Goal: Task Accomplishment & Management: Manage account settings

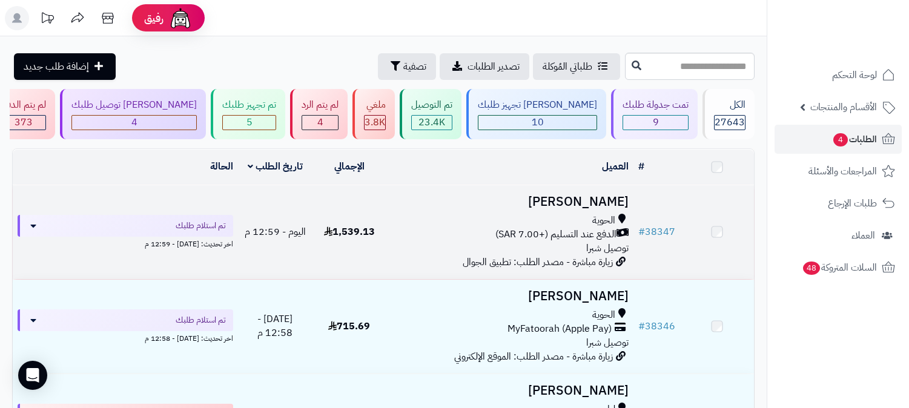
scroll to position [67, 0]
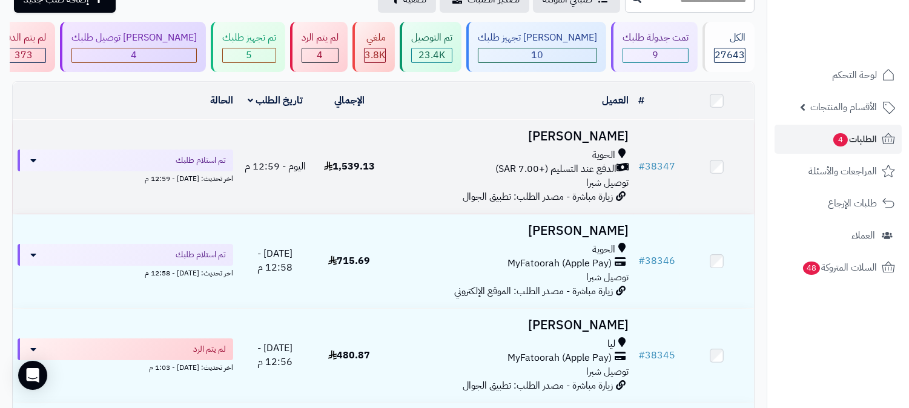
click at [604, 155] on span "الحوية" at bounding box center [603, 155] width 23 height 14
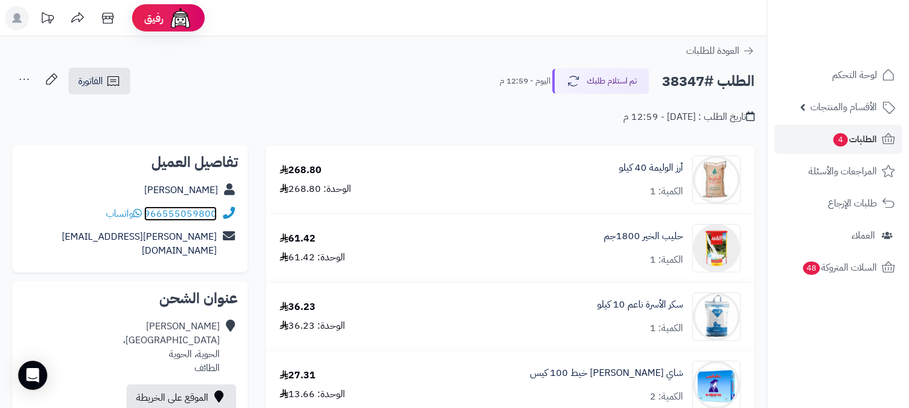
click at [148, 213] on link "966555059800" at bounding box center [180, 213] width 73 height 15
drag, startPoint x: 146, startPoint y: 213, endPoint x: 231, endPoint y: 212, distance: 84.8
click at [231, 212] on div "966555059800 واتساب" at bounding box center [130, 214] width 216 height 24
copy div "966555059800"
click at [855, 138] on span "الطلبات 4" at bounding box center [854, 139] width 45 height 17
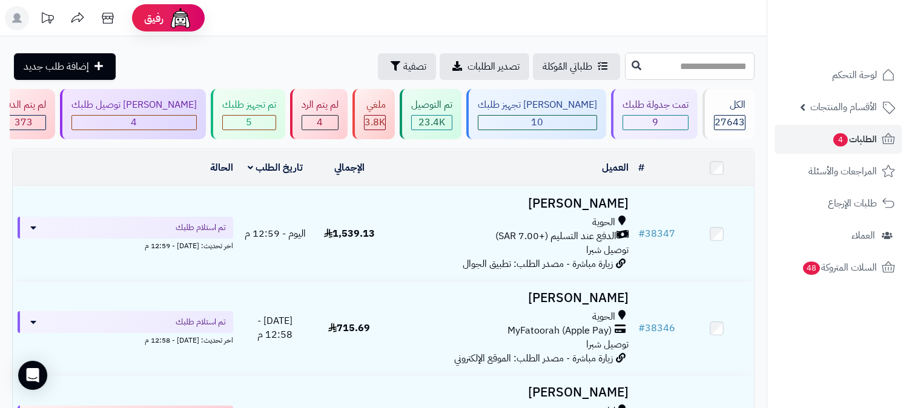
click at [625, 67] on input "text" at bounding box center [690, 66] width 130 height 27
type input "**"
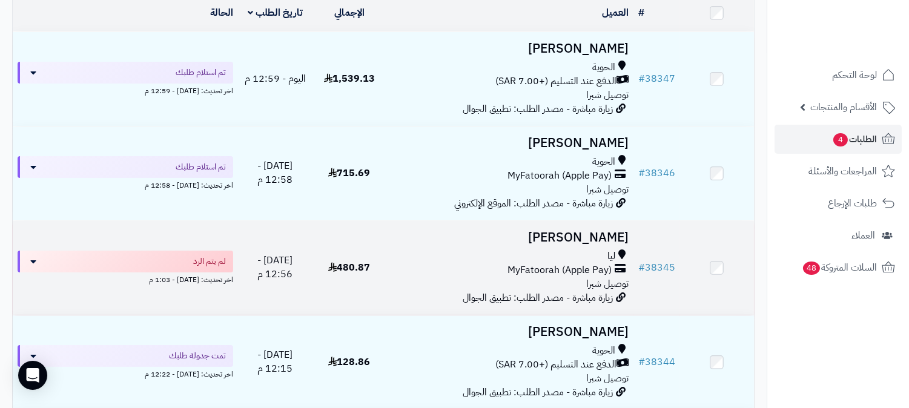
scroll to position [202, 0]
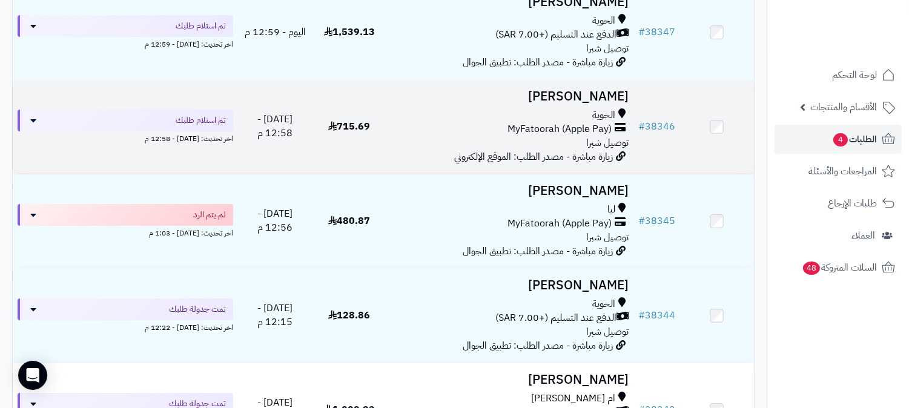
click at [567, 122] on span "MyFatoorah (Apple Pay)" at bounding box center [559, 129] width 104 height 14
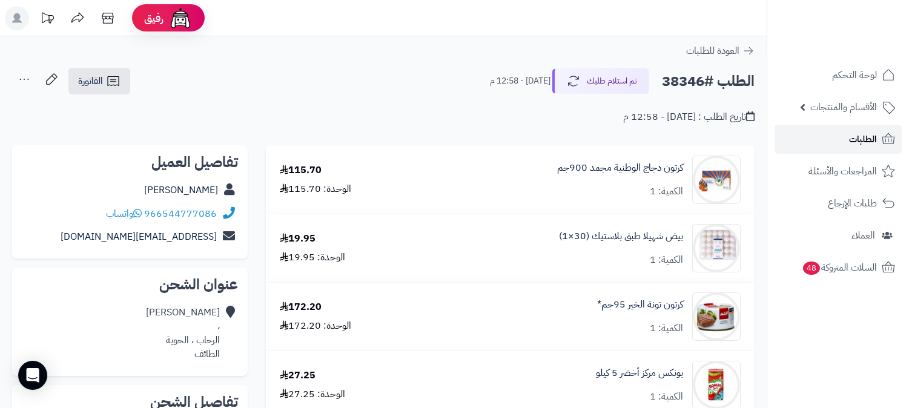
click at [834, 137] on link "الطلبات" at bounding box center [837, 139] width 127 height 29
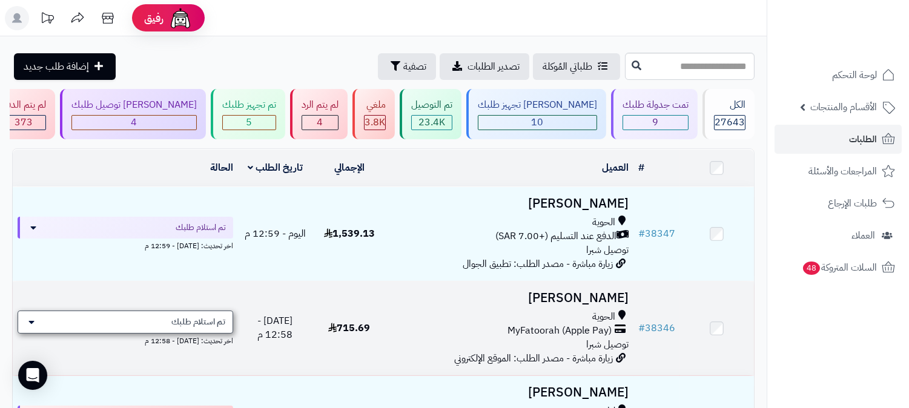
click at [186, 316] on span "تم استلام طلبك" at bounding box center [198, 322] width 54 height 12
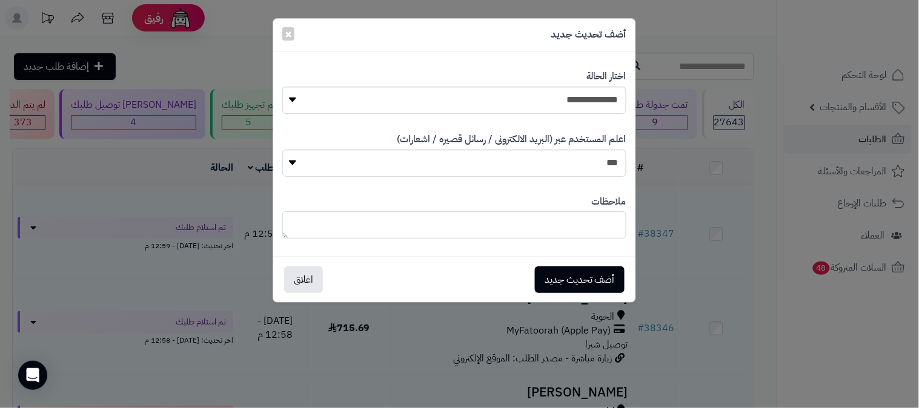
click at [561, 226] on textarea at bounding box center [454, 224] width 344 height 27
type textarea "*******"
click at [559, 273] on button "أضف تحديث جديد" at bounding box center [580, 279] width 90 height 27
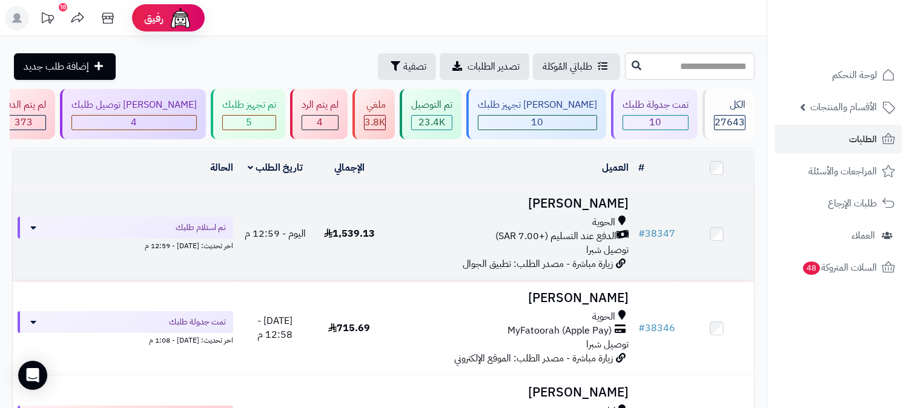
click at [576, 221] on div "الحوية" at bounding box center [509, 223] width 237 height 14
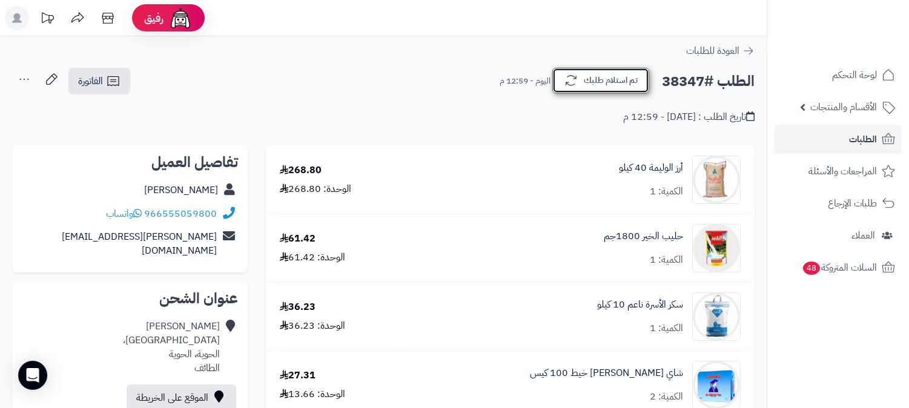
click at [619, 82] on button "تم استلام طلبك" at bounding box center [600, 80] width 97 height 25
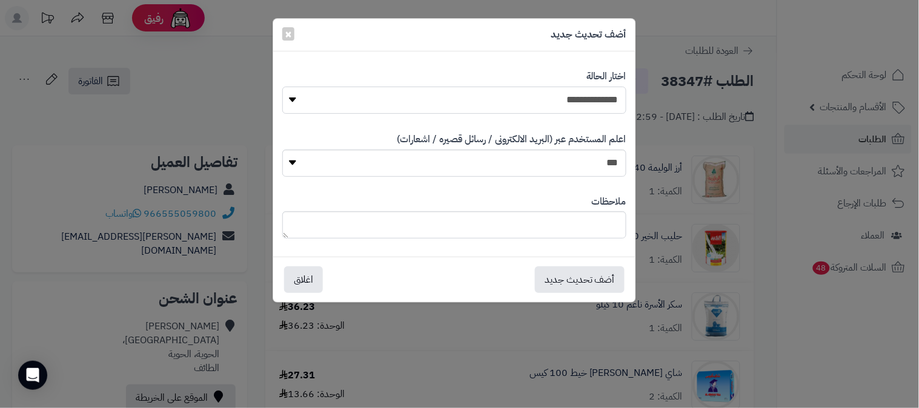
click at [599, 94] on select "**********" at bounding box center [454, 100] width 344 height 27
select select "*"
click at [282, 87] on select "**********" at bounding box center [454, 100] width 344 height 27
click at [566, 218] on textarea at bounding box center [454, 224] width 344 height 27
type textarea "*******"
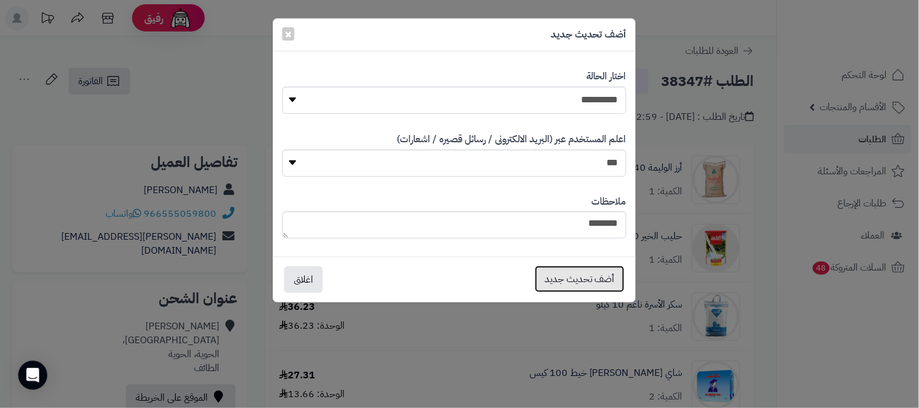
click at [576, 283] on button "أضف تحديث جديد" at bounding box center [580, 279] width 90 height 27
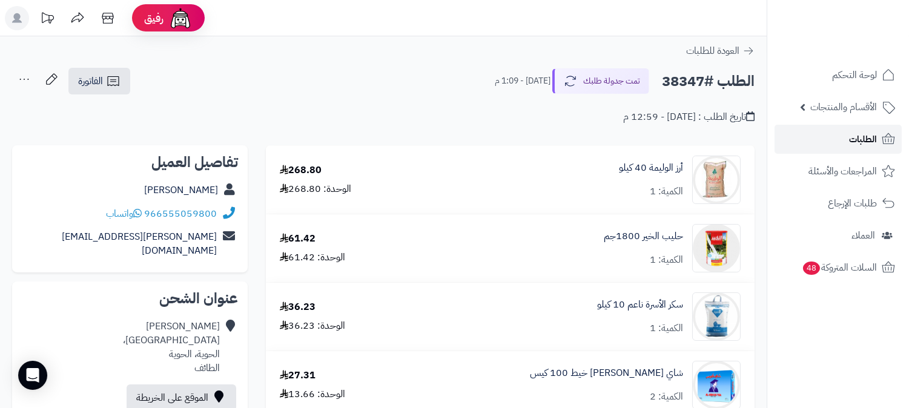
click at [854, 137] on span "الطلبات" at bounding box center [863, 139] width 28 height 17
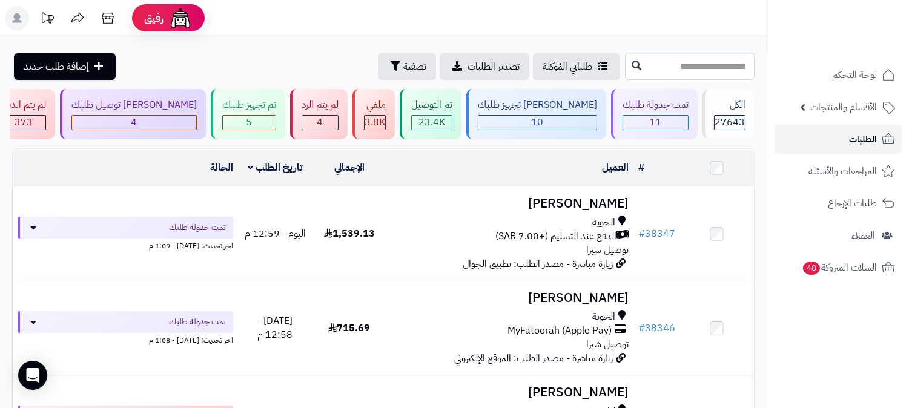
click at [848, 136] on link "الطلبات" at bounding box center [837, 139] width 127 height 29
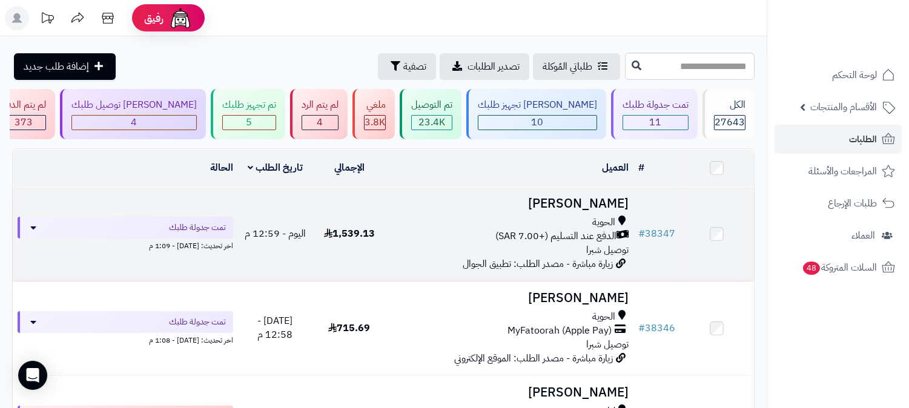
click at [539, 225] on div "الحوية" at bounding box center [509, 223] width 237 height 14
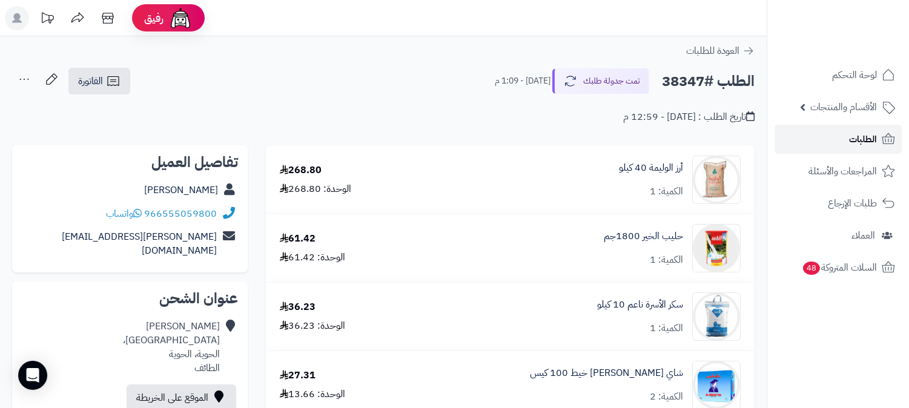
click at [872, 134] on span "الطلبات" at bounding box center [863, 139] width 28 height 17
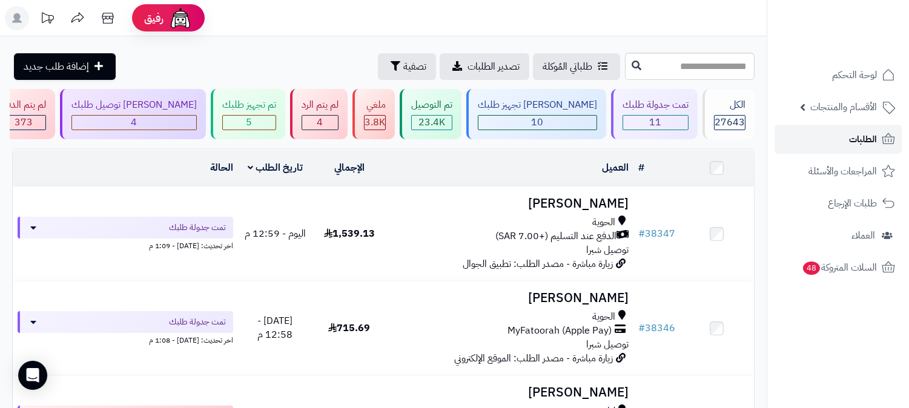
click at [836, 145] on link "الطلبات" at bounding box center [837, 139] width 127 height 29
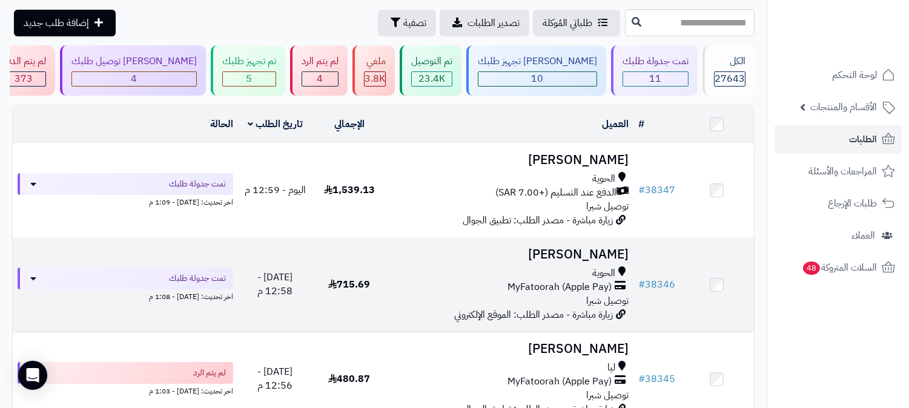
scroll to position [67, 0]
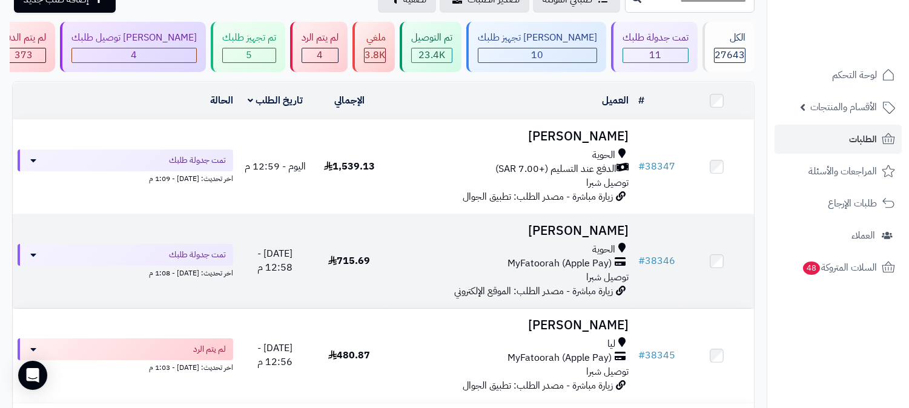
click at [590, 244] on div "الحوية" at bounding box center [509, 250] width 237 height 14
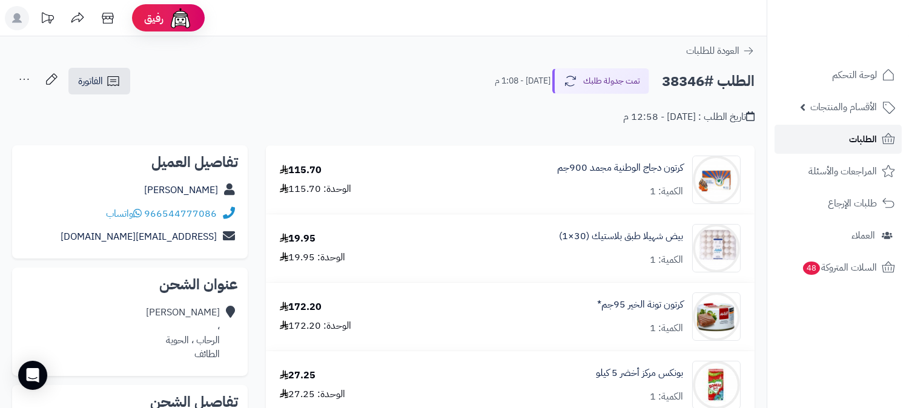
click at [836, 141] on link "الطلبات" at bounding box center [837, 139] width 127 height 29
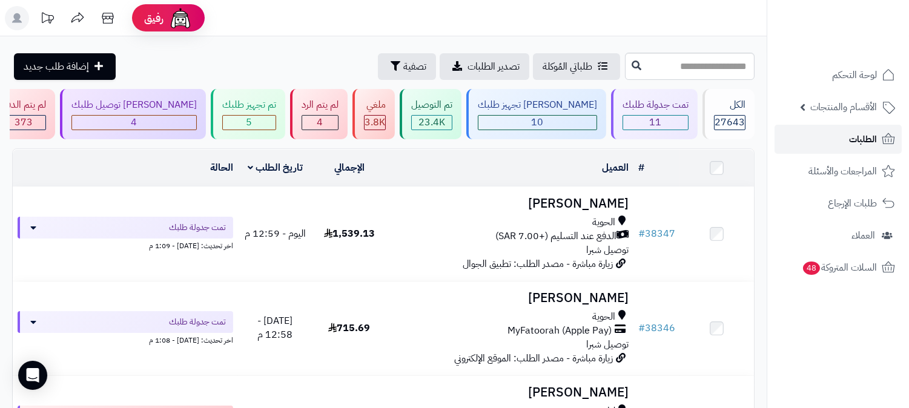
click at [832, 143] on link "الطلبات" at bounding box center [837, 139] width 127 height 29
click at [671, 73] on input "text" at bounding box center [690, 66] width 130 height 27
type input "*****"
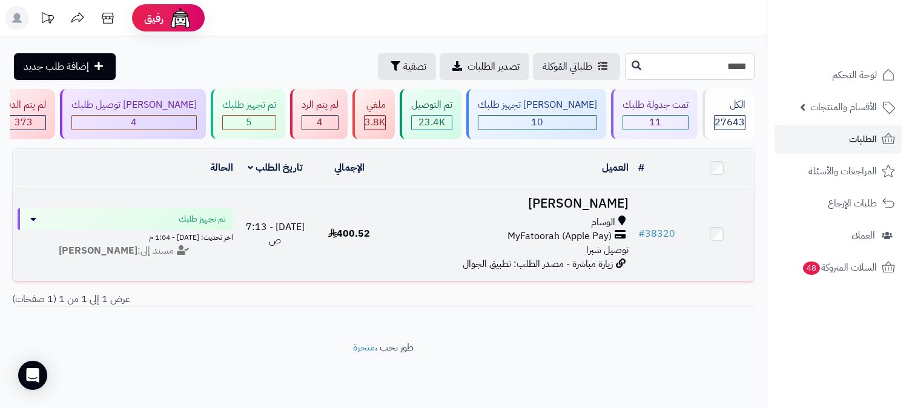
click at [618, 243] on span "توصيل شبرا" at bounding box center [607, 250] width 42 height 15
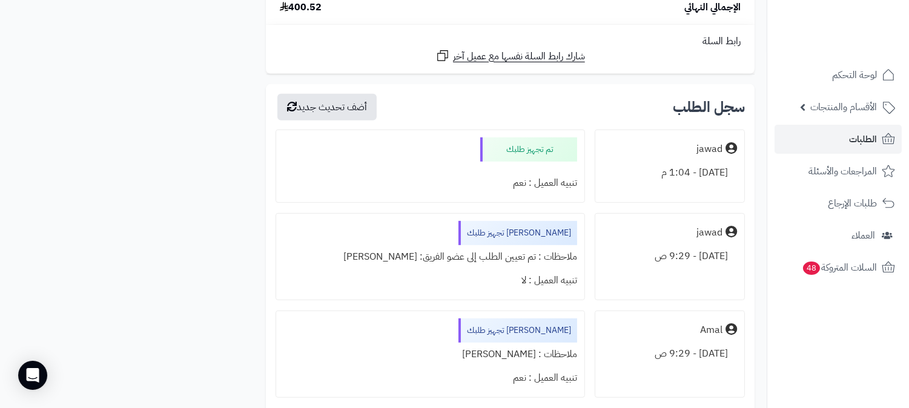
scroll to position [1076, 0]
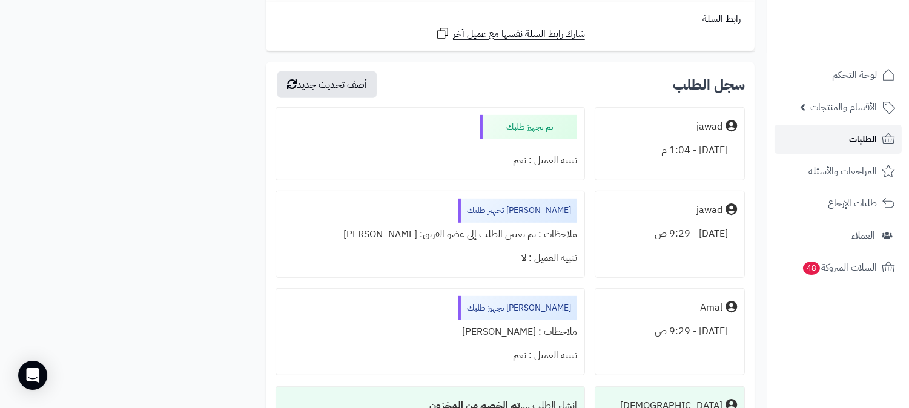
click at [844, 131] on link "الطلبات" at bounding box center [837, 139] width 127 height 29
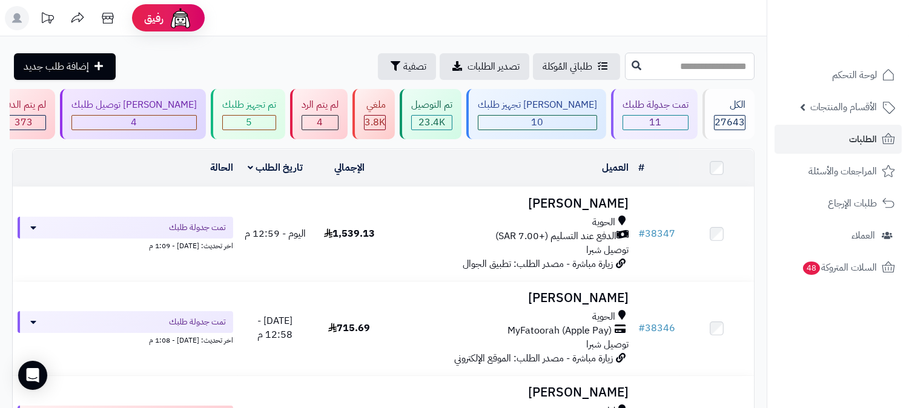
click at [722, 63] on input "text" at bounding box center [690, 66] width 130 height 27
type input "*****"
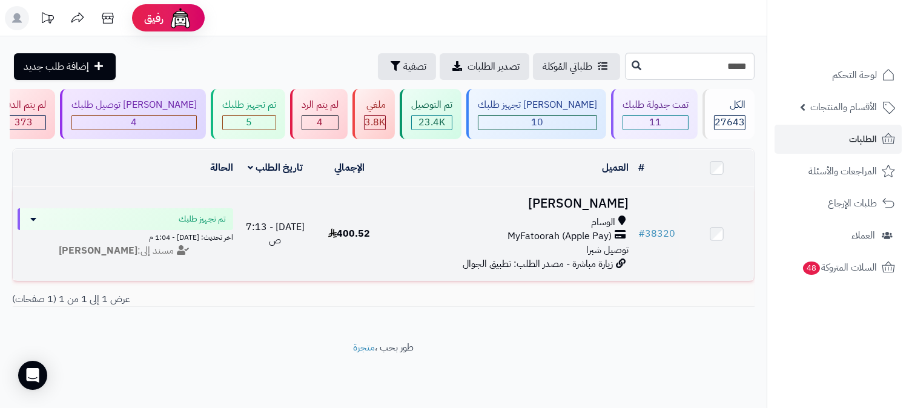
click at [595, 229] on span "MyFatoorah (Apple Pay)" at bounding box center [559, 236] width 104 height 14
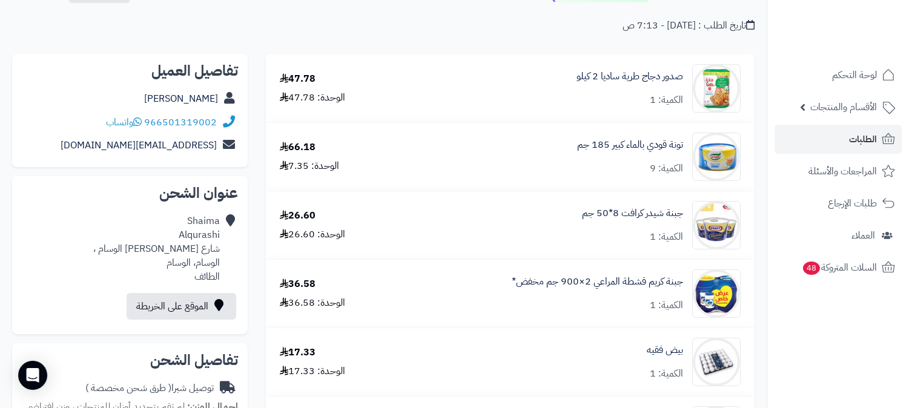
scroll to position [67, 0]
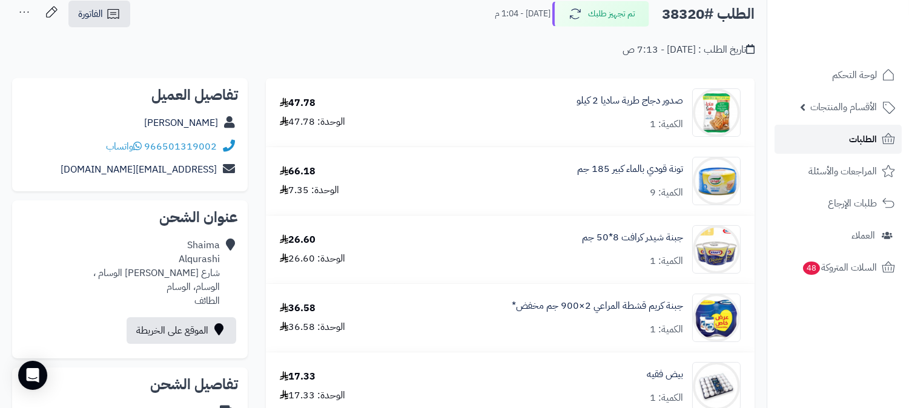
click at [817, 134] on link "الطلبات" at bounding box center [837, 139] width 127 height 29
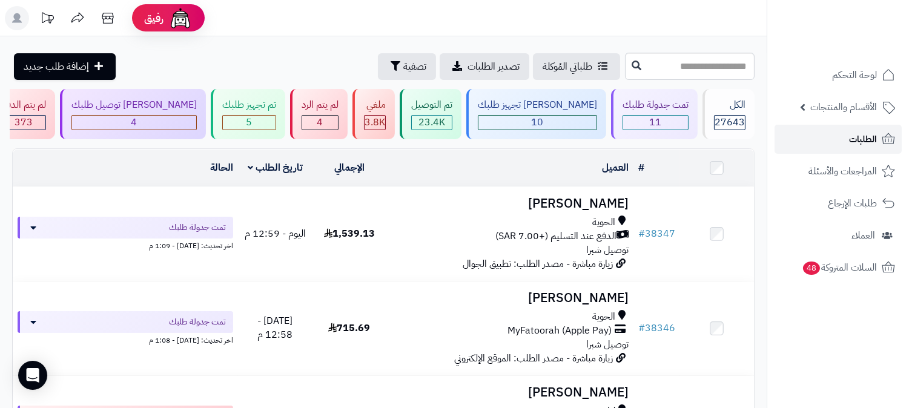
click at [838, 138] on link "الطلبات" at bounding box center [837, 139] width 127 height 29
click at [651, 125] on span "11" at bounding box center [656, 122] width 12 height 15
click at [544, 121] on span "10" at bounding box center [538, 122] width 12 height 15
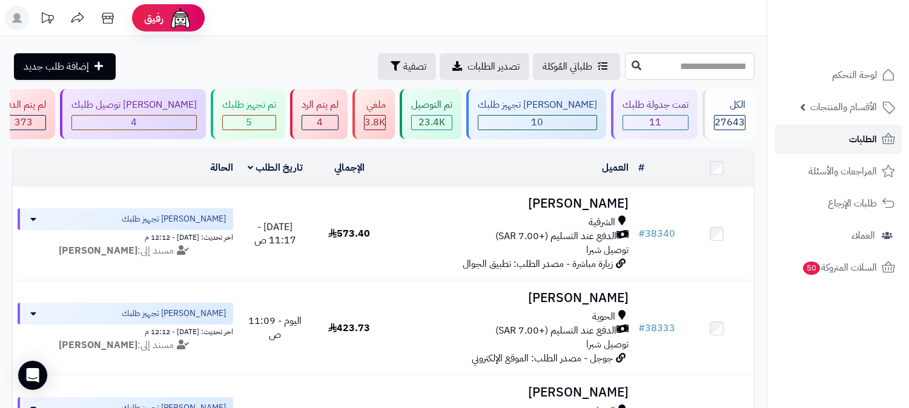
click at [810, 140] on link "الطلبات" at bounding box center [837, 139] width 127 height 29
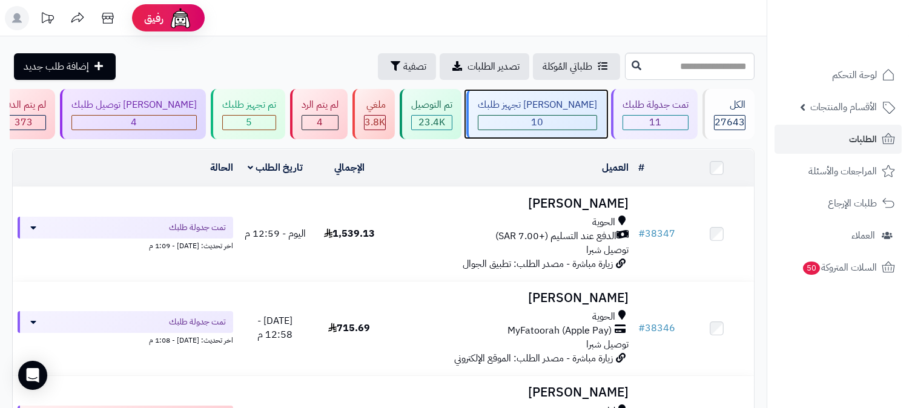
click at [544, 122] on span "10" at bounding box center [538, 122] width 12 height 15
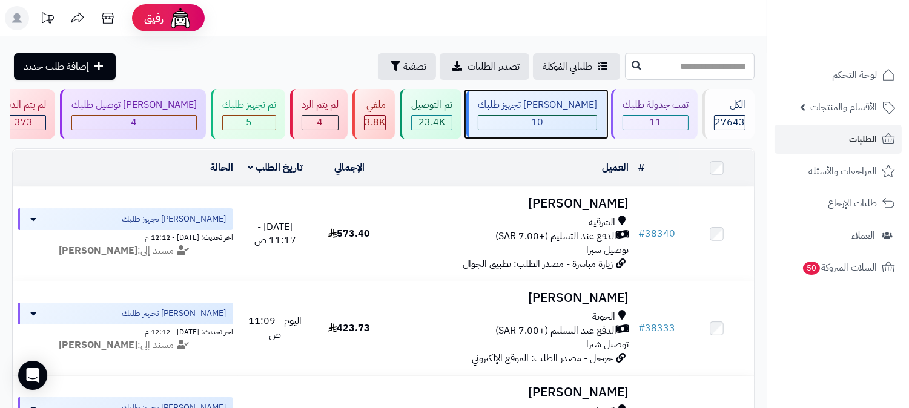
click at [544, 124] on span "10" at bounding box center [538, 122] width 12 height 15
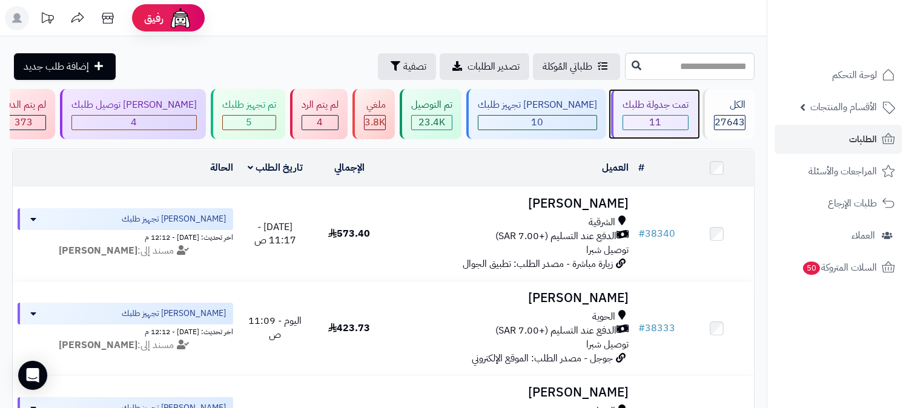
click at [656, 124] on span "11" at bounding box center [656, 122] width 12 height 15
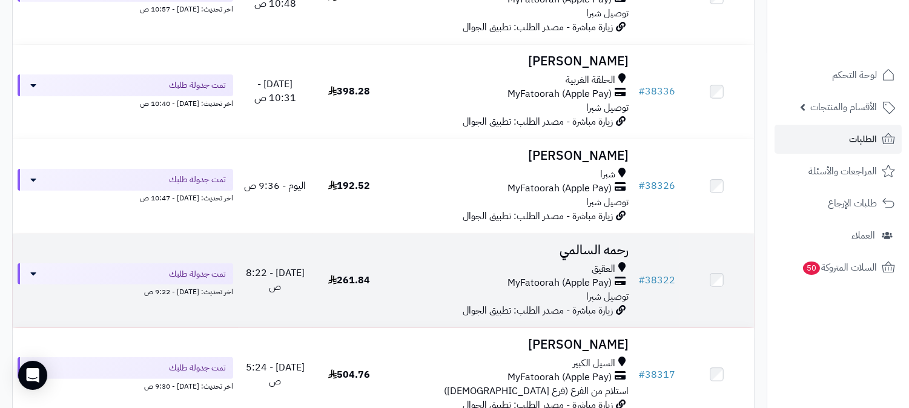
scroll to position [802, 0]
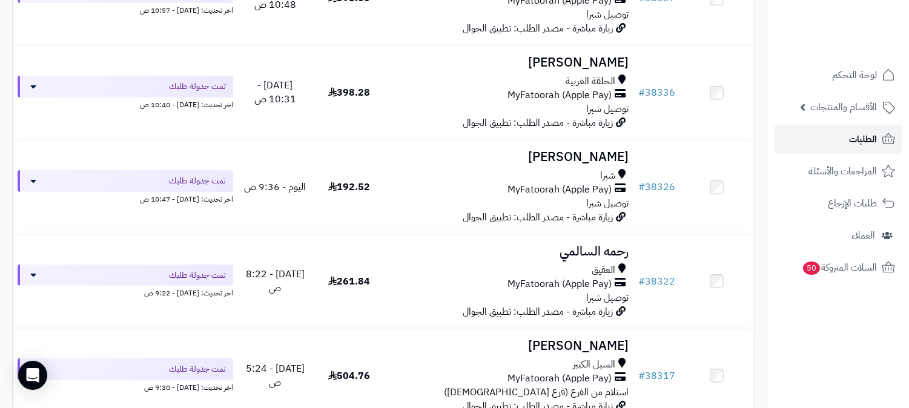
click at [844, 137] on link "الطلبات" at bounding box center [837, 139] width 127 height 29
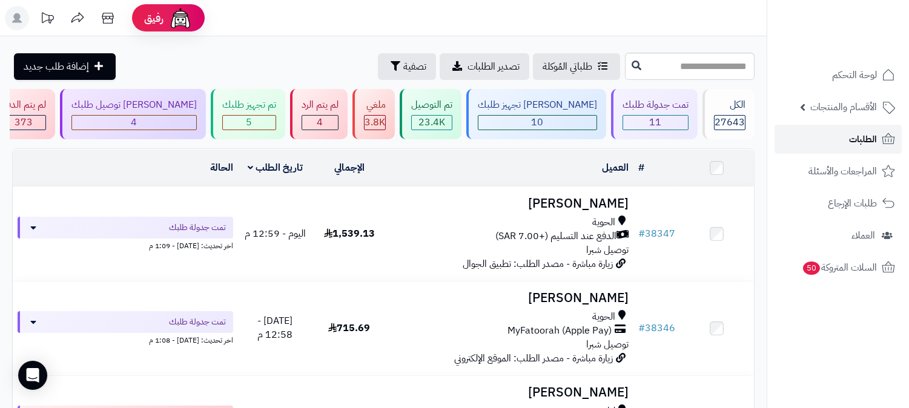
click at [837, 135] on link "الطلبات" at bounding box center [837, 139] width 127 height 29
click at [849, 139] on span "الطلبات" at bounding box center [863, 139] width 28 height 17
click at [828, 141] on link "الطلبات" at bounding box center [837, 139] width 127 height 29
click at [673, 124] on div "11" at bounding box center [655, 123] width 65 height 14
click at [578, 123] on div "10" at bounding box center [537, 123] width 118 height 14
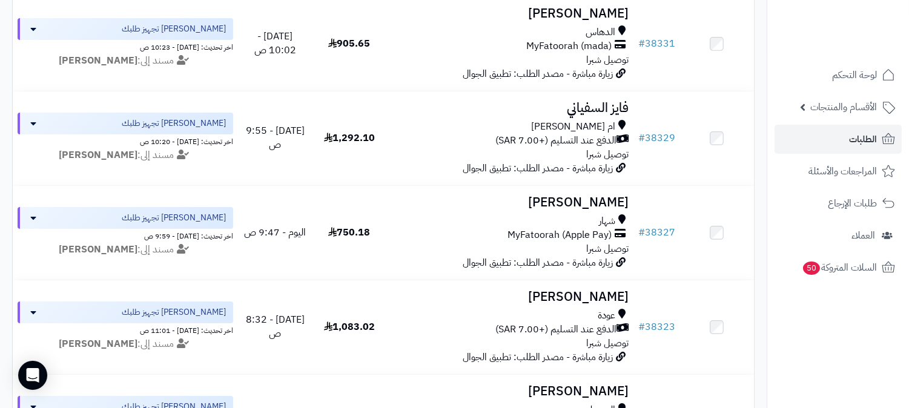
scroll to position [314, 0]
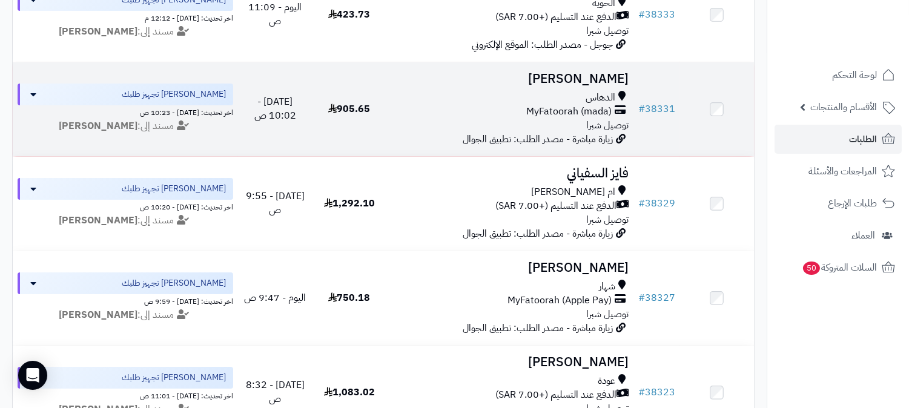
click at [584, 105] on span "MyFatoorah (mada)" at bounding box center [568, 112] width 85 height 14
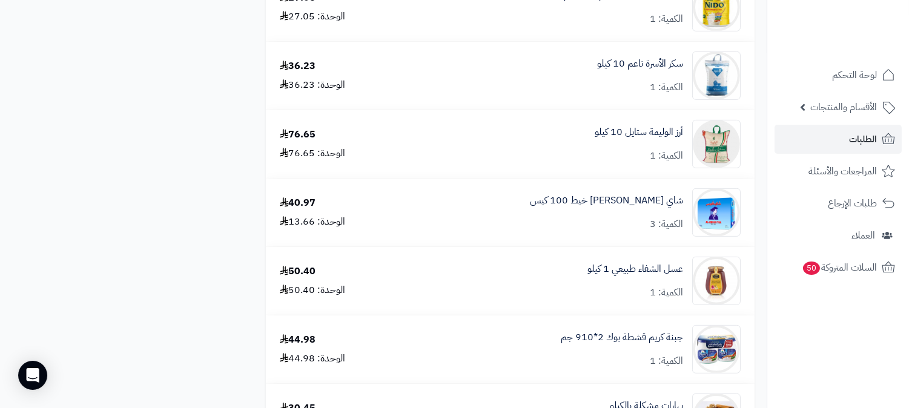
scroll to position [1480, 0]
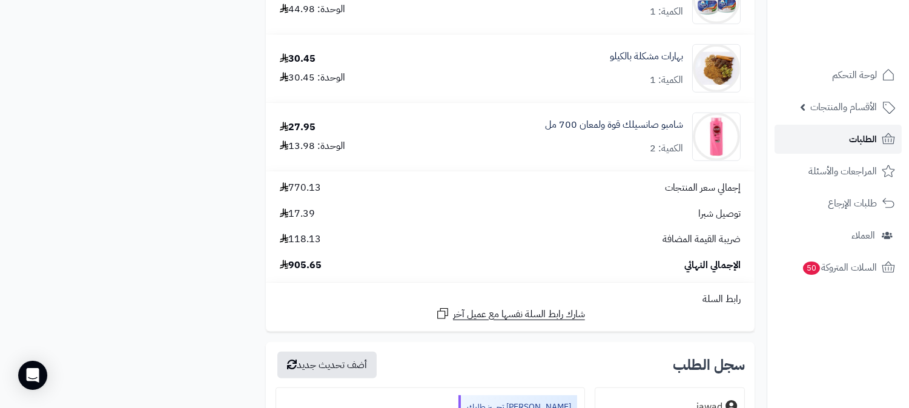
click at [853, 136] on span "الطلبات" at bounding box center [863, 139] width 28 height 17
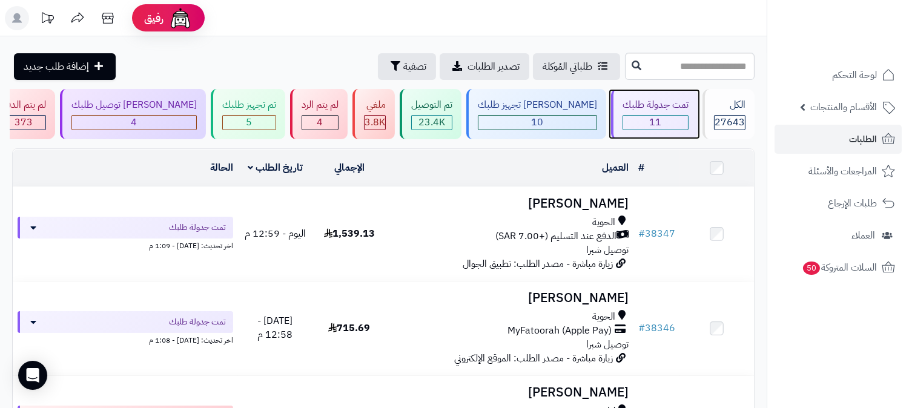
click at [652, 122] on span "11" at bounding box center [656, 122] width 12 height 15
click at [865, 143] on span "الطلبات" at bounding box center [863, 139] width 28 height 17
click at [840, 147] on link "الطلبات" at bounding box center [837, 139] width 127 height 29
click at [665, 124] on div "11" at bounding box center [655, 123] width 65 height 14
click at [669, 67] on input "text" at bounding box center [690, 66] width 130 height 27
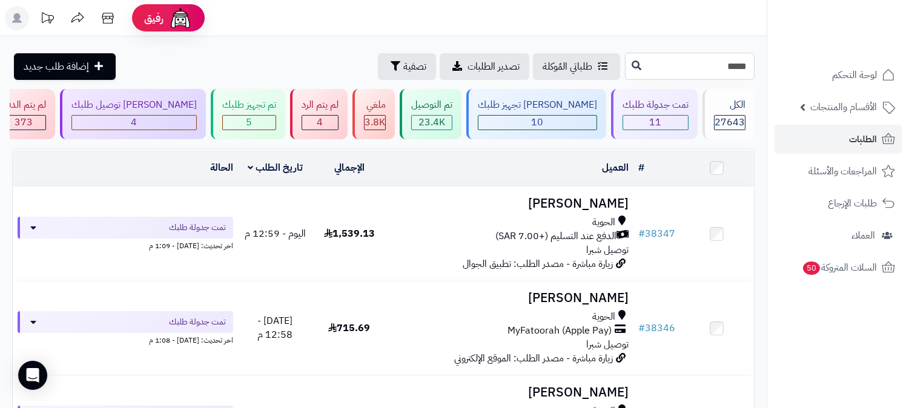
type input "*****"
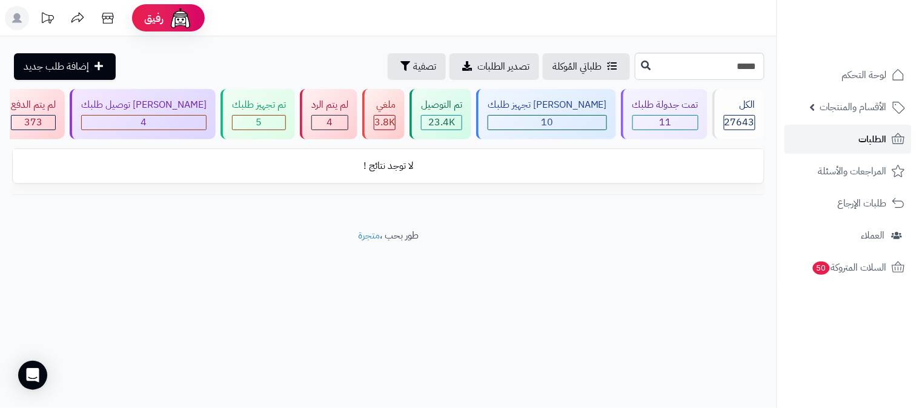
click at [868, 135] on span "الطلبات" at bounding box center [873, 139] width 28 height 17
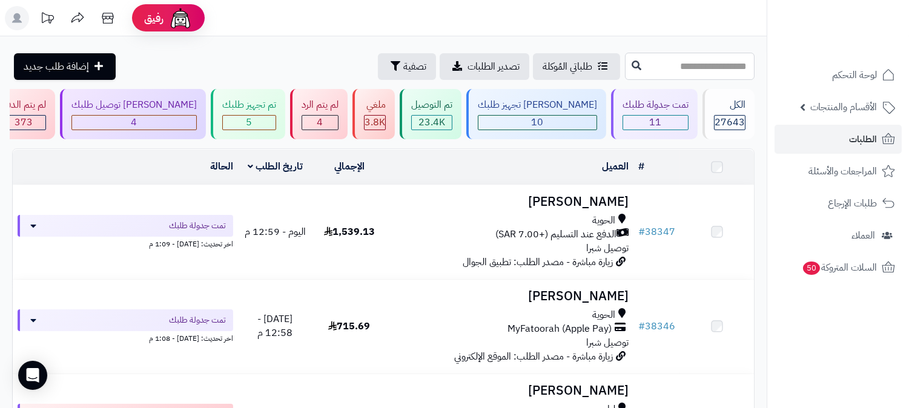
drag, startPoint x: 0, startPoint y: 0, endPoint x: 668, endPoint y: 70, distance: 671.5
click at [668, 70] on input "text" at bounding box center [690, 66] width 130 height 27
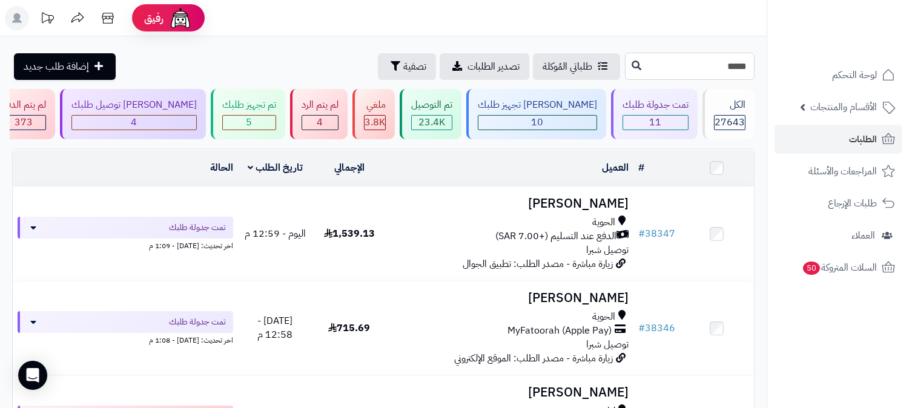
type input "*****"
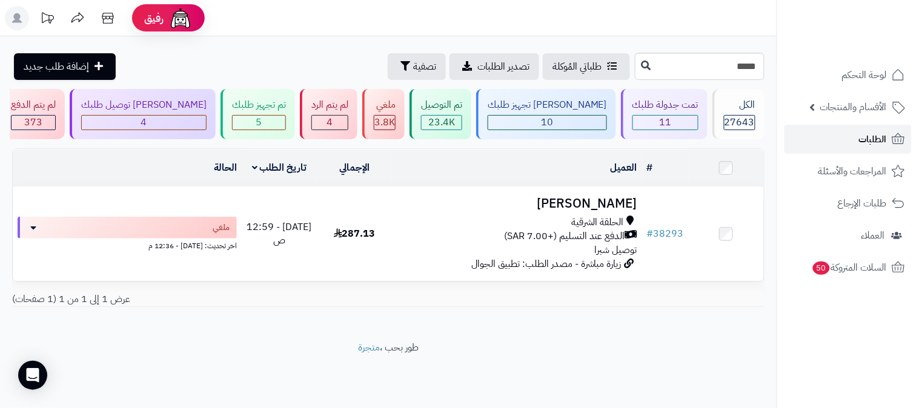
click at [866, 142] on span "الطلبات" at bounding box center [873, 139] width 28 height 17
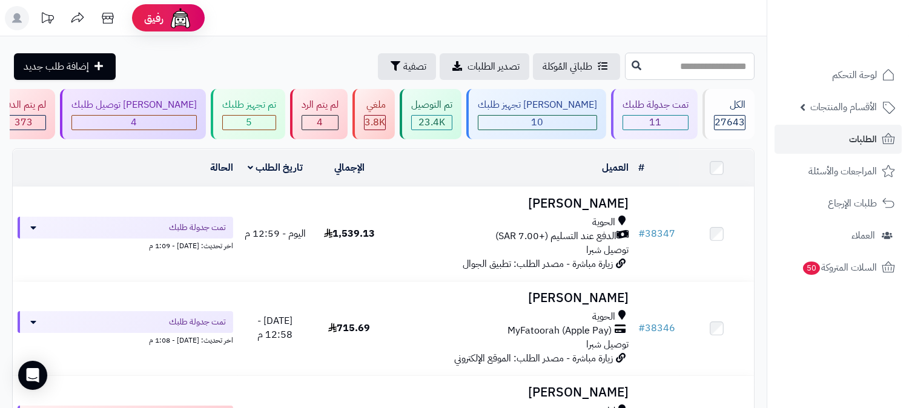
click at [717, 68] on input "text" at bounding box center [690, 66] width 130 height 27
type input "*****"
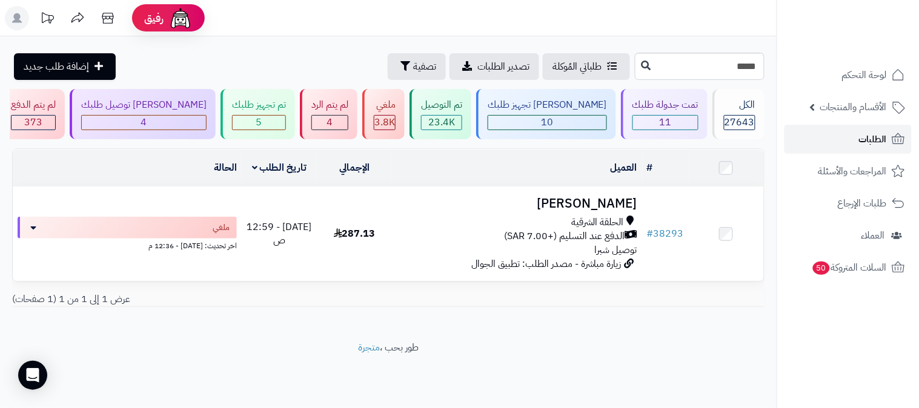
click at [891, 144] on icon at bounding box center [898, 139] width 15 height 15
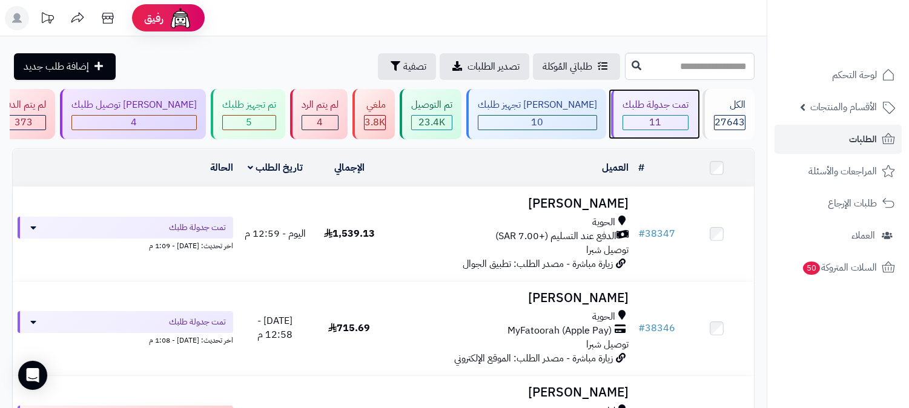
click at [663, 123] on div "11" at bounding box center [655, 123] width 65 height 14
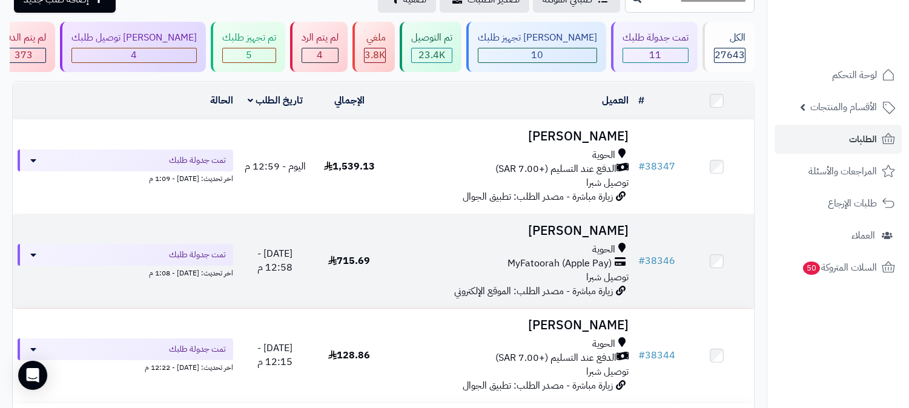
scroll to position [134, 0]
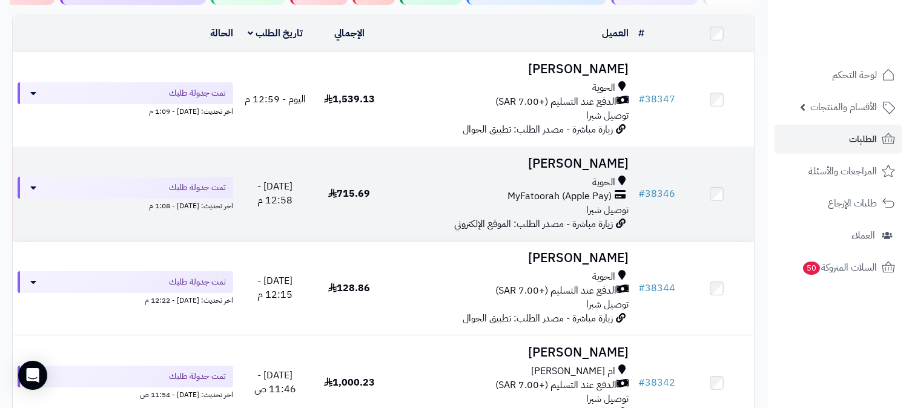
click at [565, 201] on span "MyFatoorah (Apple Pay)" at bounding box center [559, 197] width 104 height 14
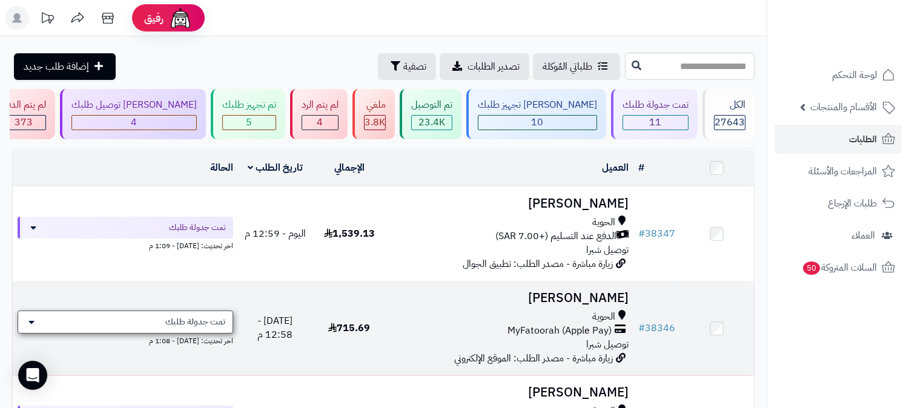
click at [205, 328] on div "تمت جدولة طلبك" at bounding box center [126, 322] width 216 height 23
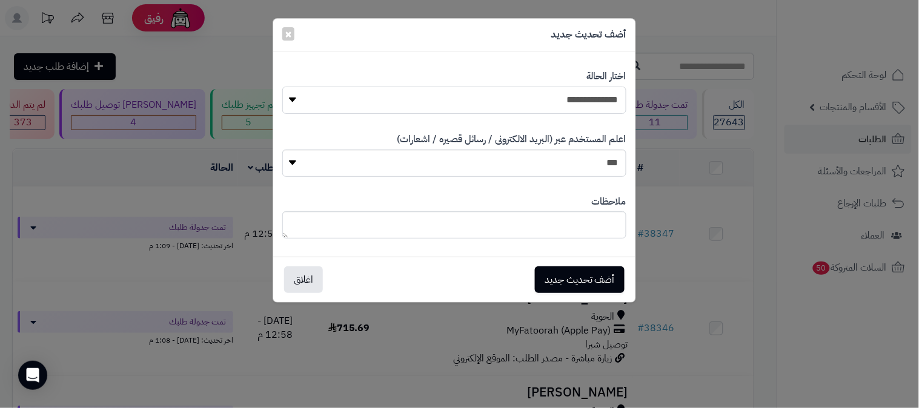
click at [582, 97] on select "**********" at bounding box center [454, 100] width 344 height 27
select select "*"
click at [282, 87] on select "**********" at bounding box center [454, 100] width 344 height 27
click at [524, 220] on textarea at bounding box center [454, 224] width 344 height 27
type textarea "****"
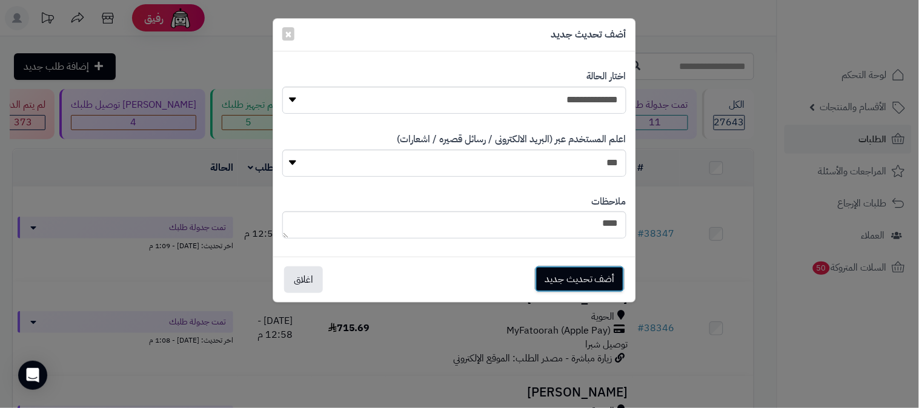
click at [559, 282] on button "أضف تحديث جديد" at bounding box center [580, 279] width 90 height 27
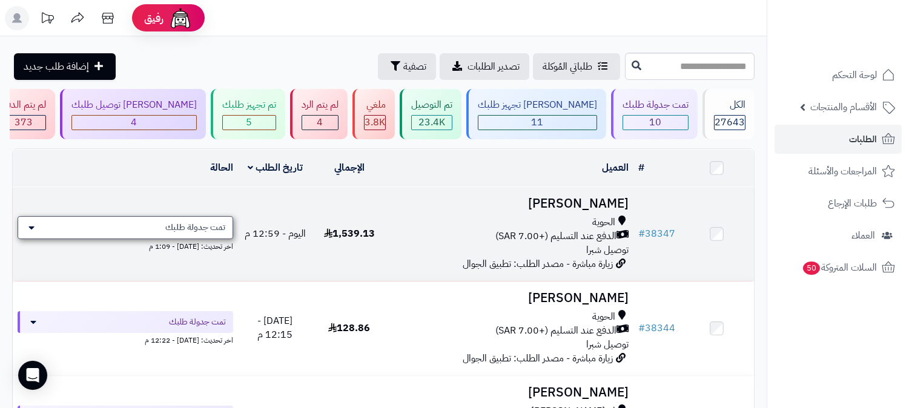
click at [182, 222] on span "تمت جدولة طلبك" at bounding box center [195, 228] width 60 height 12
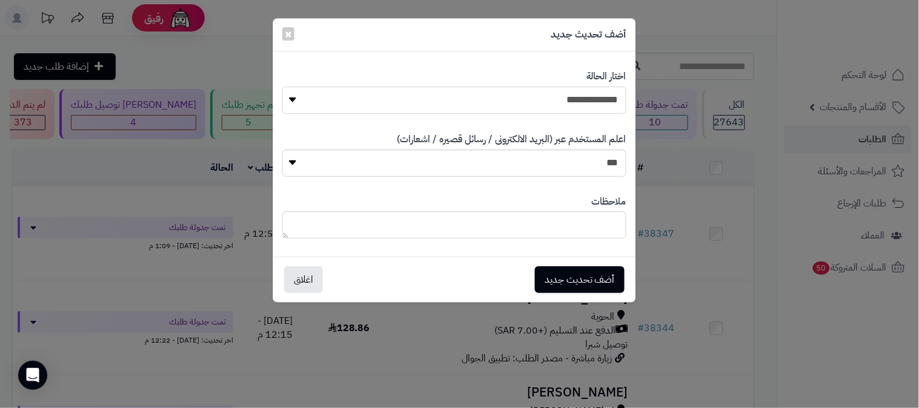
click at [573, 103] on select "**********" at bounding box center [454, 100] width 344 height 27
select select "*"
click at [282, 87] on select "**********" at bounding box center [454, 100] width 344 height 27
click at [561, 227] on textarea at bounding box center [454, 224] width 344 height 27
type textarea "****"
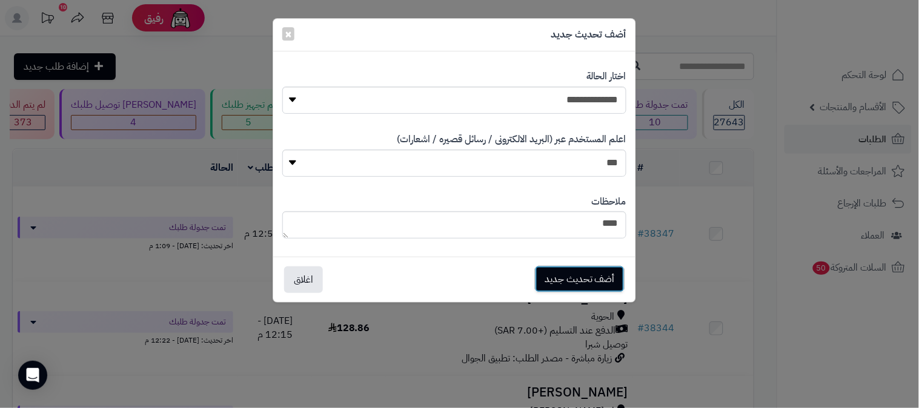
click at [596, 277] on button "أضف تحديث جديد" at bounding box center [580, 279] width 90 height 27
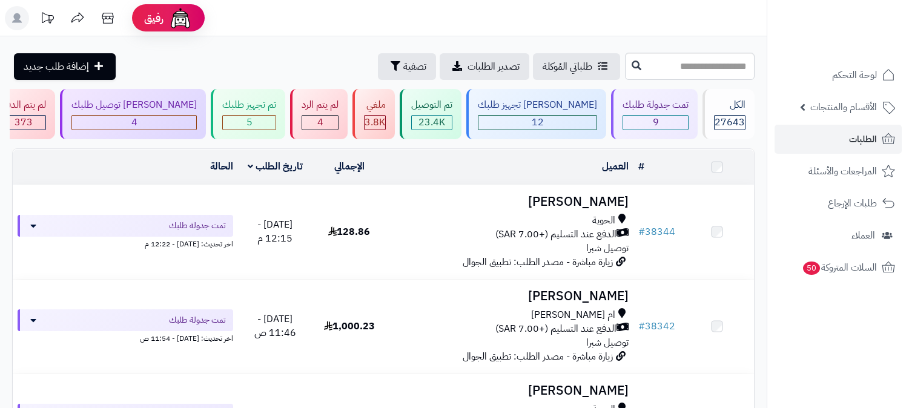
click at [853, 140] on span "الطلبات" at bounding box center [863, 139] width 28 height 17
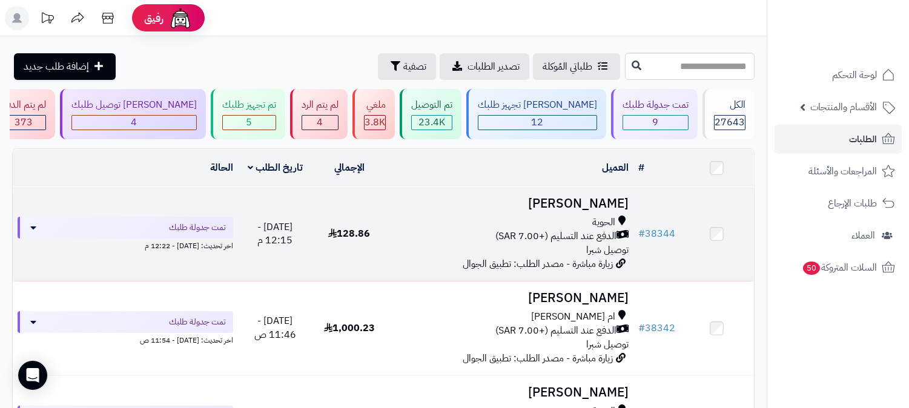
click at [852, 137] on span "الطلبات" at bounding box center [863, 139] width 28 height 17
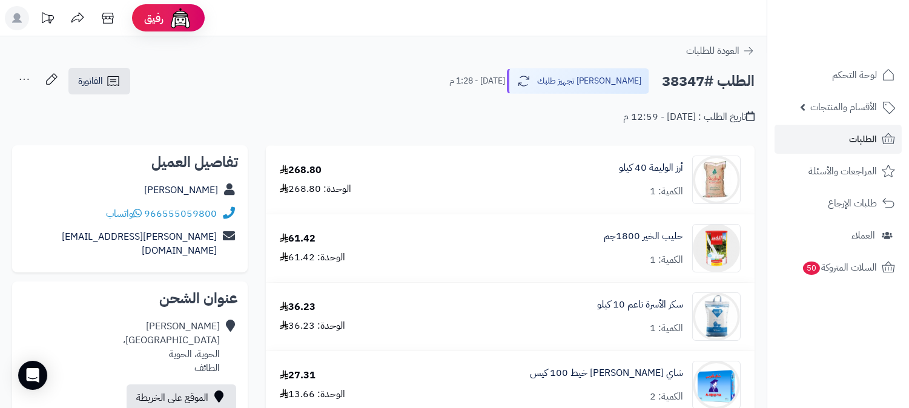
click at [23, 78] on icon at bounding box center [24, 79] width 24 height 24
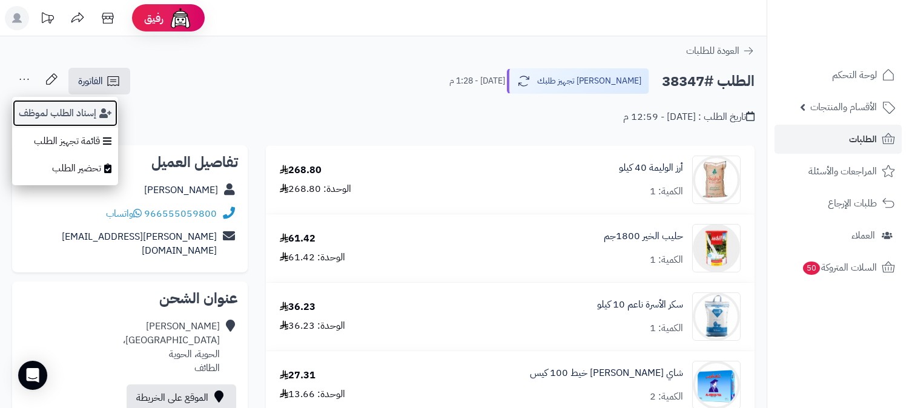
click at [54, 113] on button "إسناد الطلب لموظف" at bounding box center [65, 113] width 106 height 28
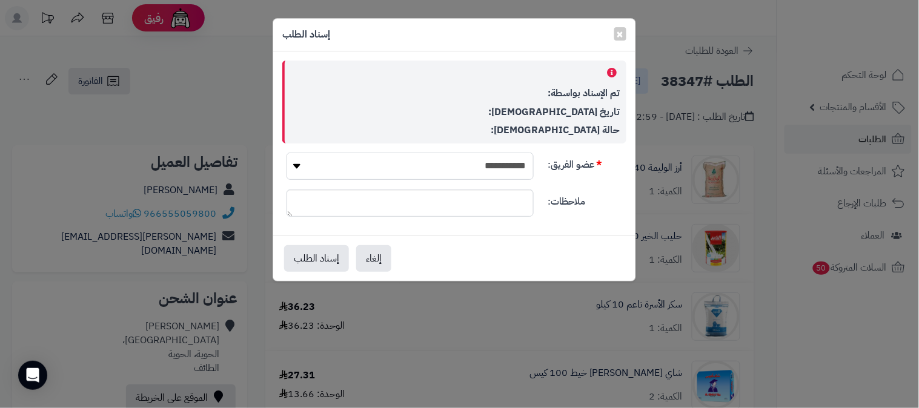
click at [477, 171] on select "**********" at bounding box center [409, 166] width 247 height 27
select select "**"
click at [286, 153] on select "**********" at bounding box center [409, 166] width 247 height 27
click at [309, 258] on button "إسناد الطلب" at bounding box center [316, 258] width 65 height 27
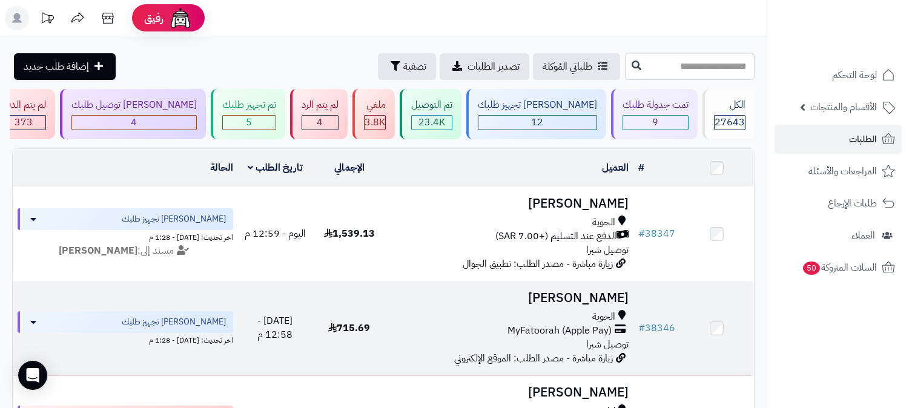
click at [566, 305] on h3 "[PERSON_NAME]" at bounding box center [509, 298] width 237 height 14
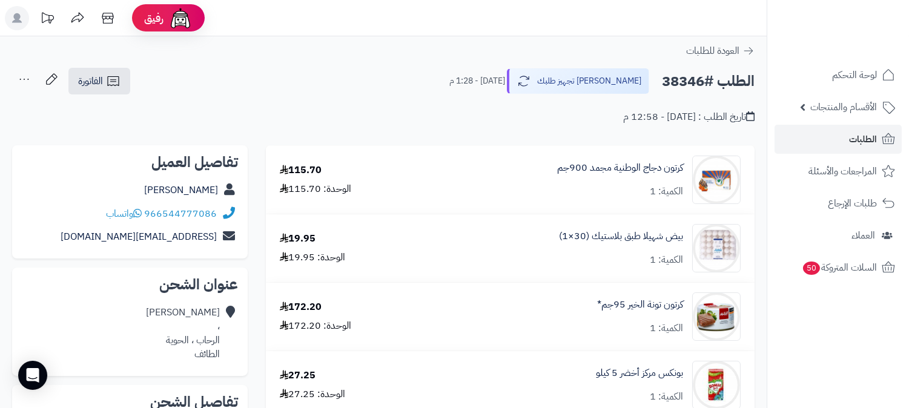
click at [22, 79] on icon at bounding box center [24, 79] width 24 height 24
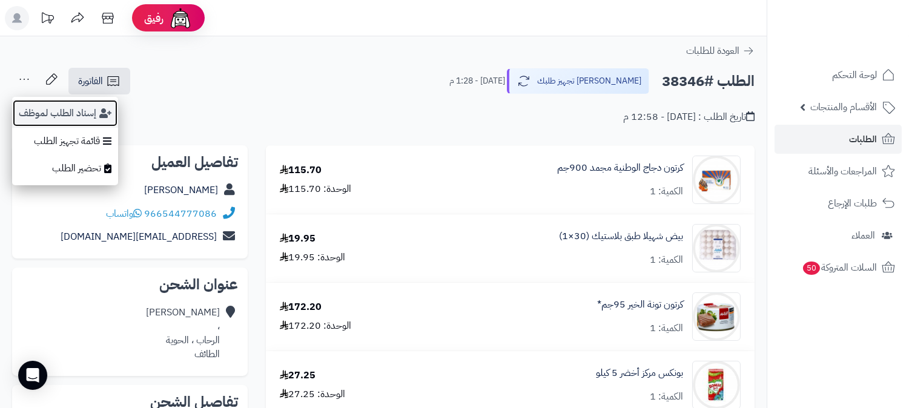
click at [43, 110] on button "إسناد الطلب لموظف" at bounding box center [65, 113] width 106 height 28
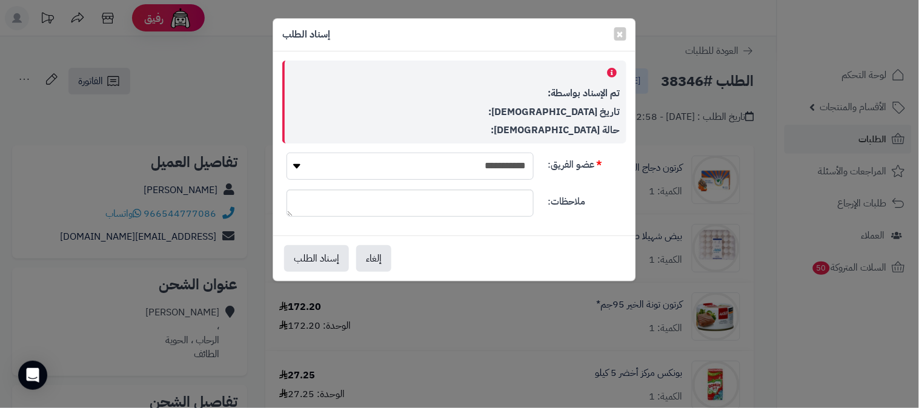
click at [446, 170] on select "**********" at bounding box center [409, 166] width 247 height 27
select select "**"
click at [286, 153] on select "**********" at bounding box center [409, 166] width 247 height 27
click at [315, 253] on button "إسناد الطلب" at bounding box center [316, 258] width 65 height 27
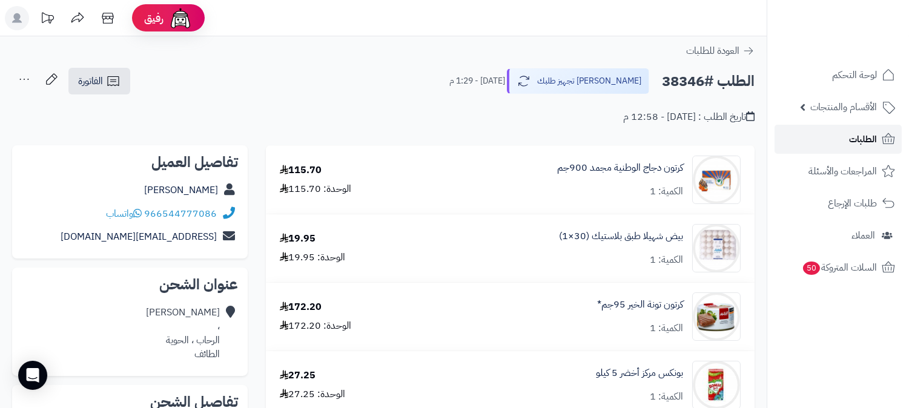
click at [877, 140] on link "الطلبات" at bounding box center [837, 139] width 127 height 29
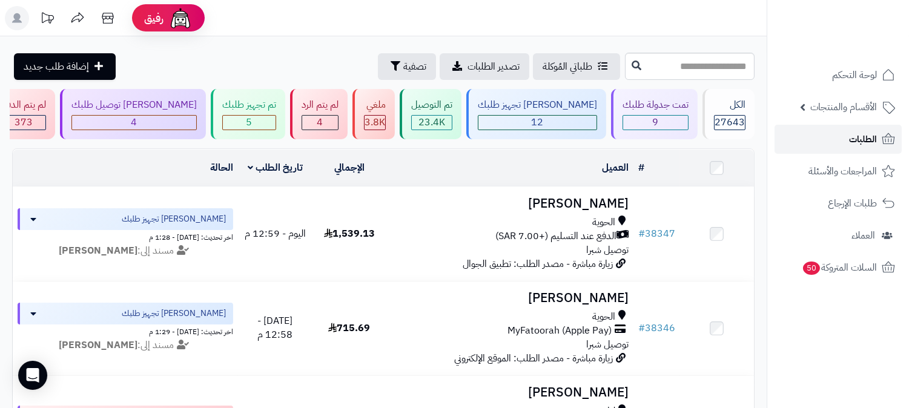
click at [846, 138] on link "الطلبات" at bounding box center [837, 139] width 127 height 29
click at [863, 138] on span "الطلبات" at bounding box center [863, 139] width 28 height 17
click at [845, 140] on link "الطلبات" at bounding box center [837, 139] width 127 height 29
